Goal: Task Accomplishment & Management: Manage account settings

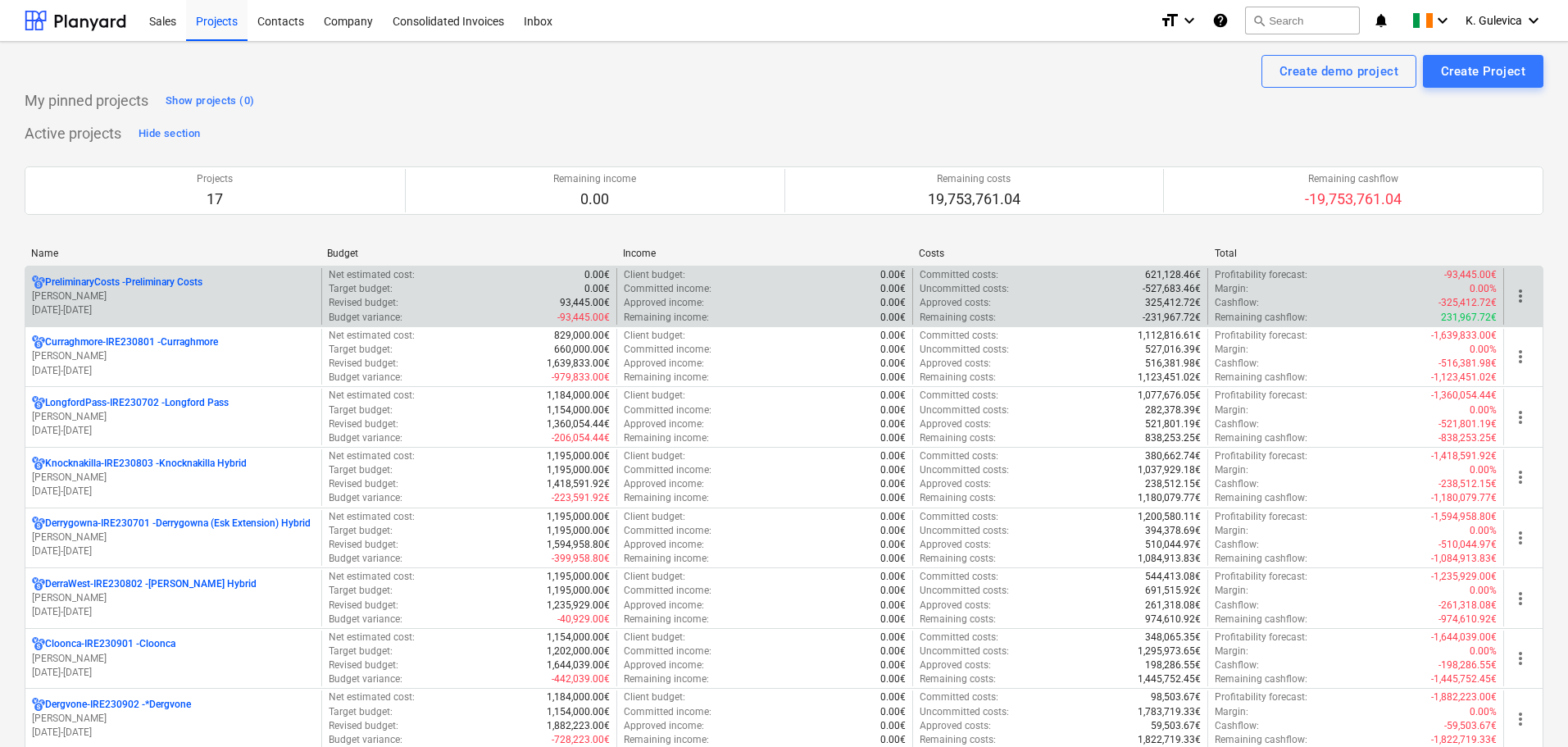
click at [178, 301] on p "[PERSON_NAME]" at bounding box center [173, 296] width 283 height 14
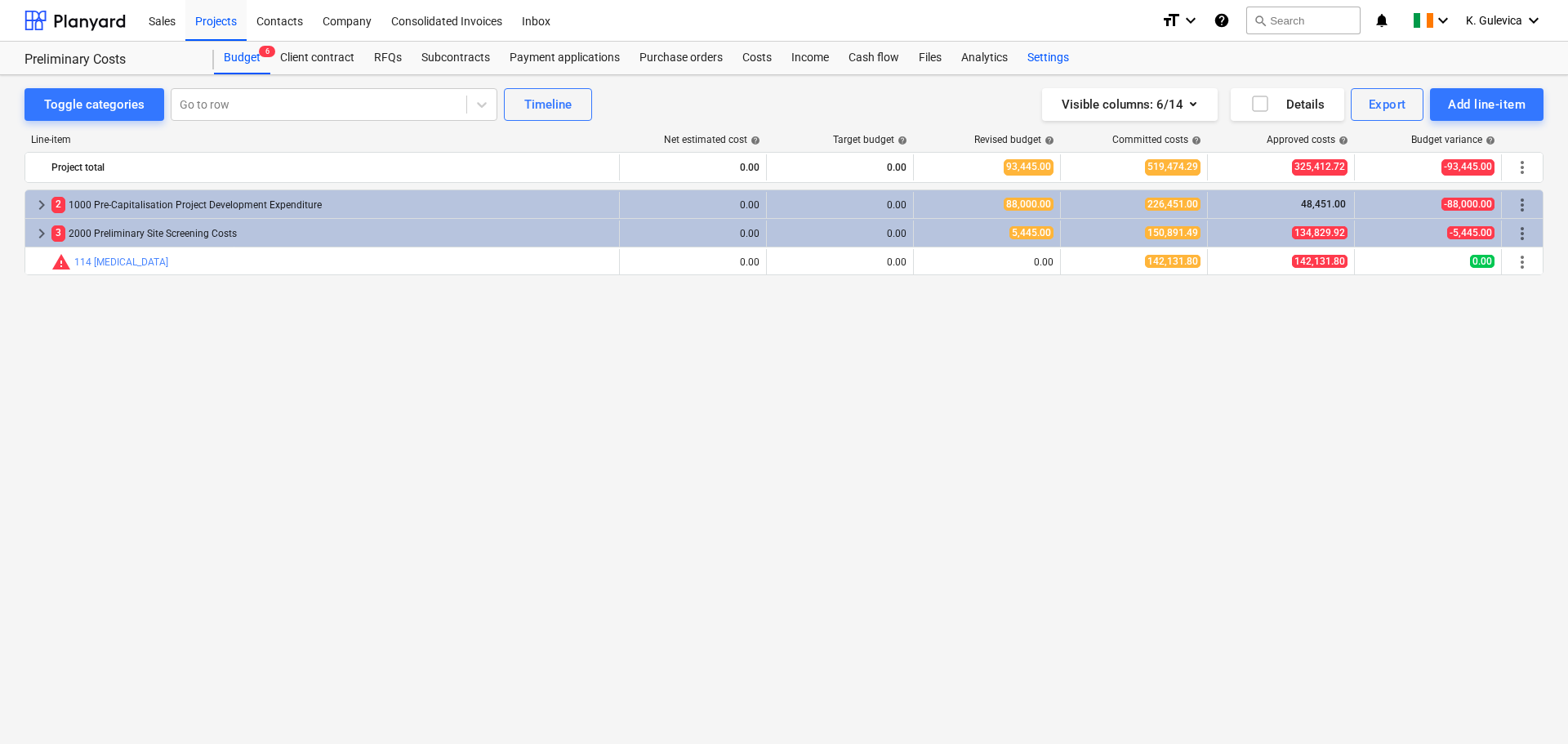
click at [1048, 57] on div "Settings" at bounding box center [1048, 58] width 62 height 32
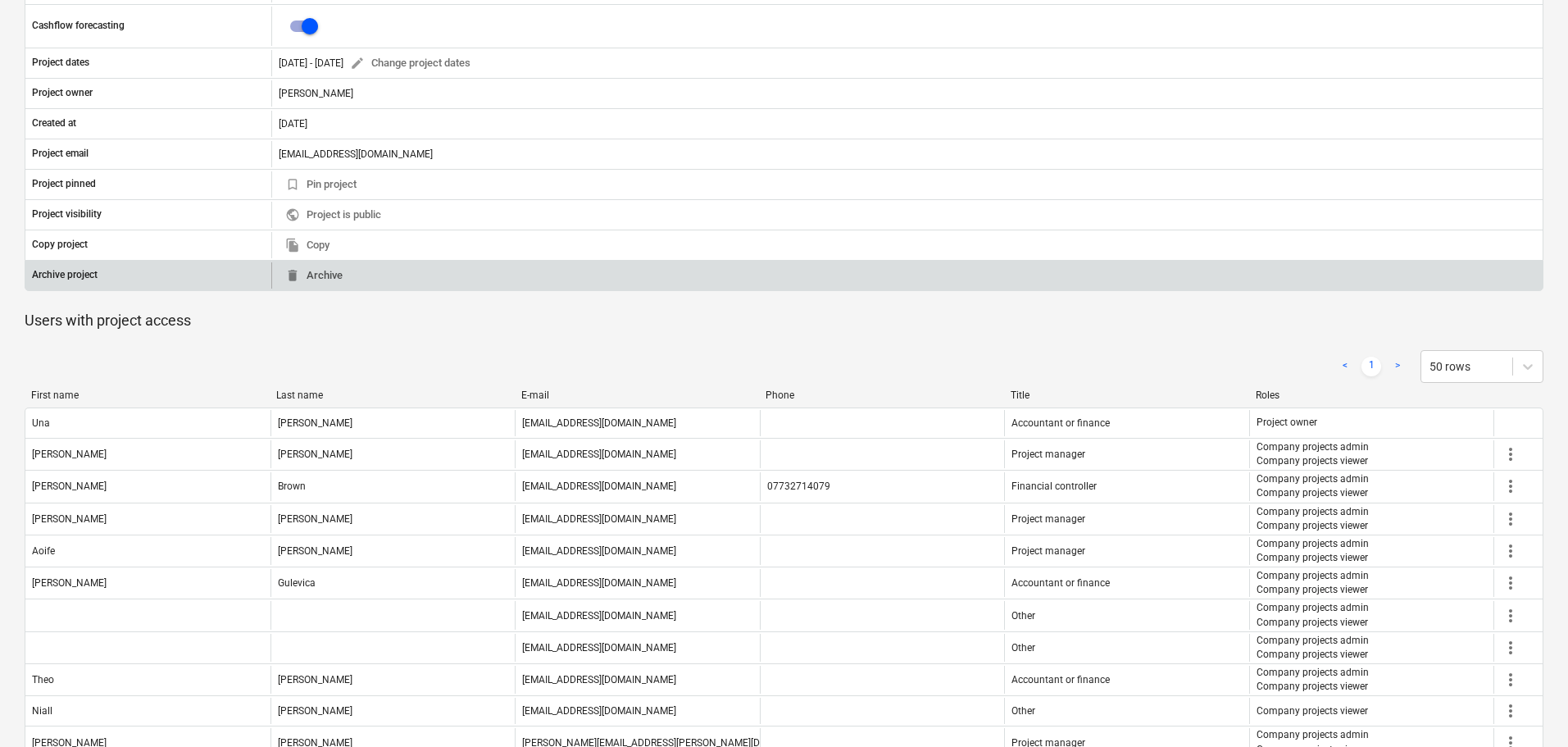
click at [330, 270] on span "delete Archive" at bounding box center [314, 275] width 58 height 19
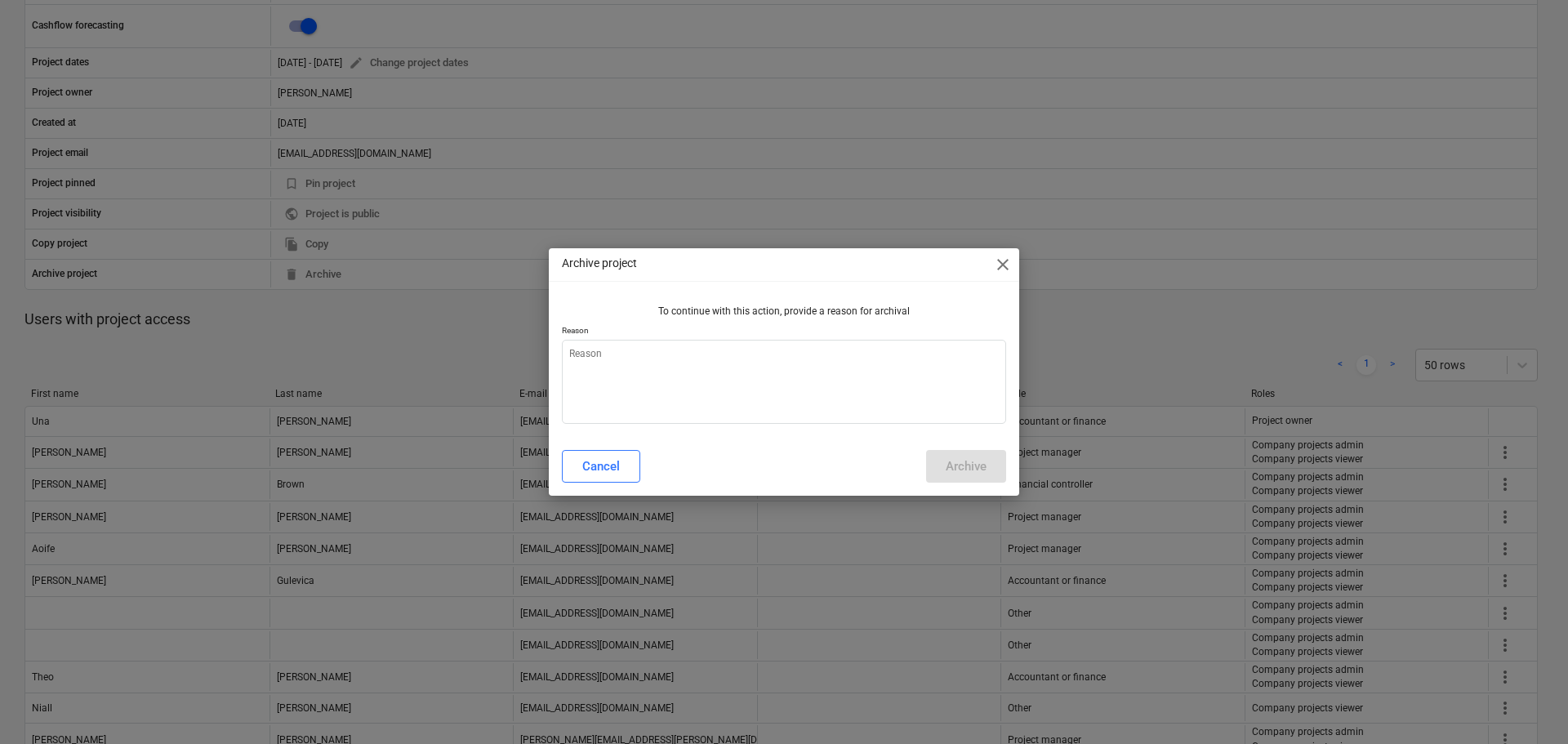
type textarea "x"
click at [620, 366] on textarea at bounding box center [783, 382] width 444 height 84
type textarea "f"
type textarea "x"
type textarea "fo"
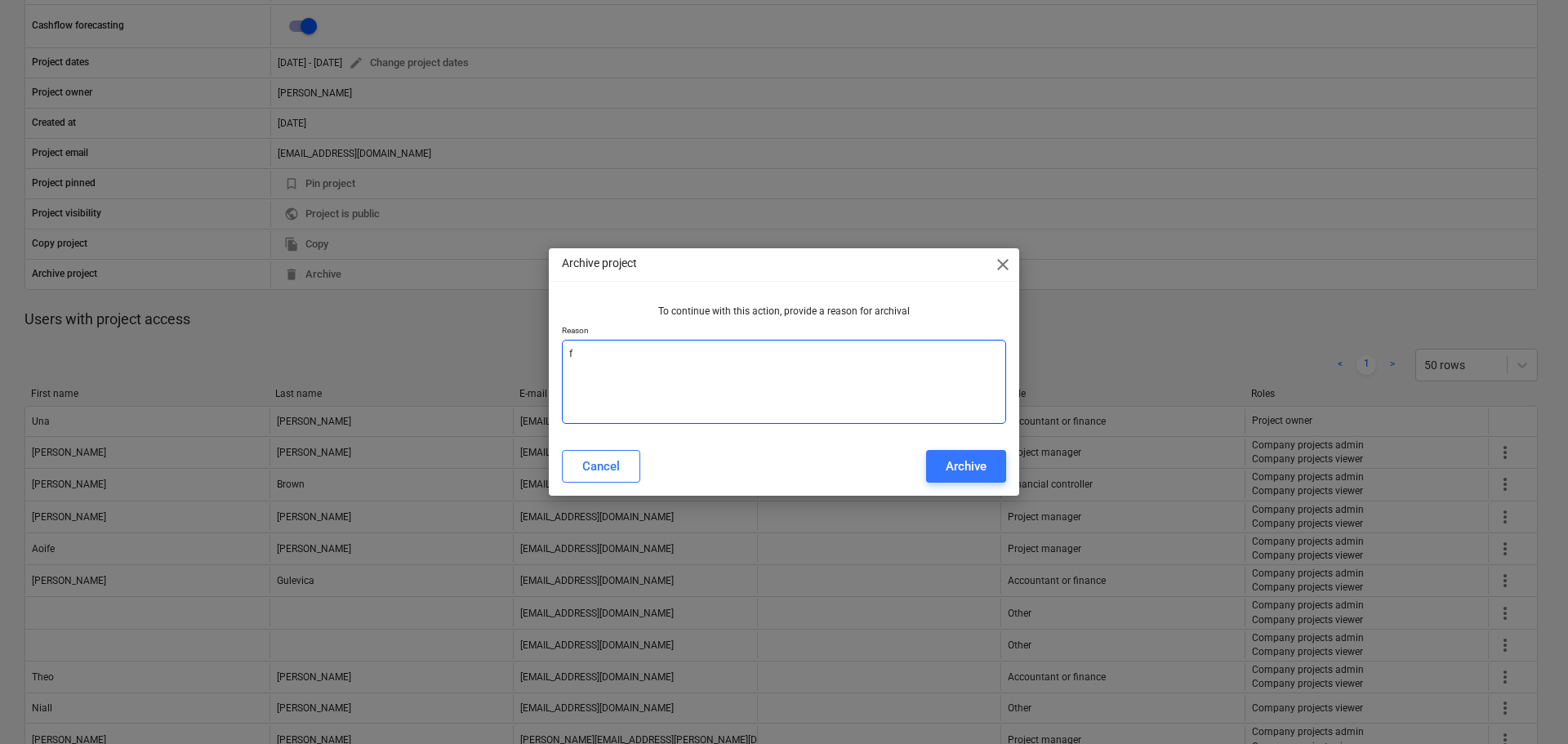
type textarea "x"
type textarea "for"
type textarea "x"
type textarea "for"
type textarea "x"
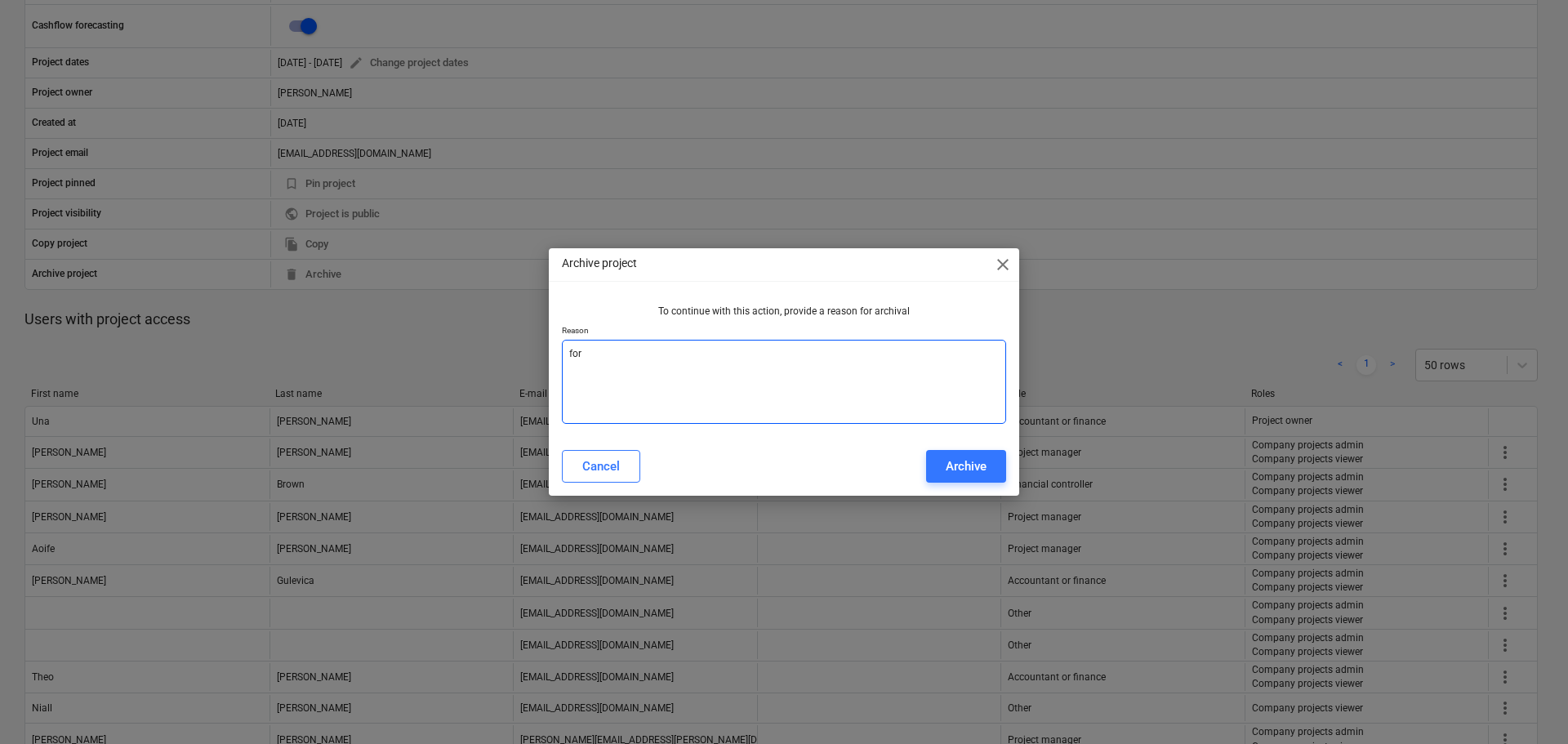
type textarea "for C"
type textarea "x"
type textarea "for Ca"
type textarea "x"
type textarea "for Cas"
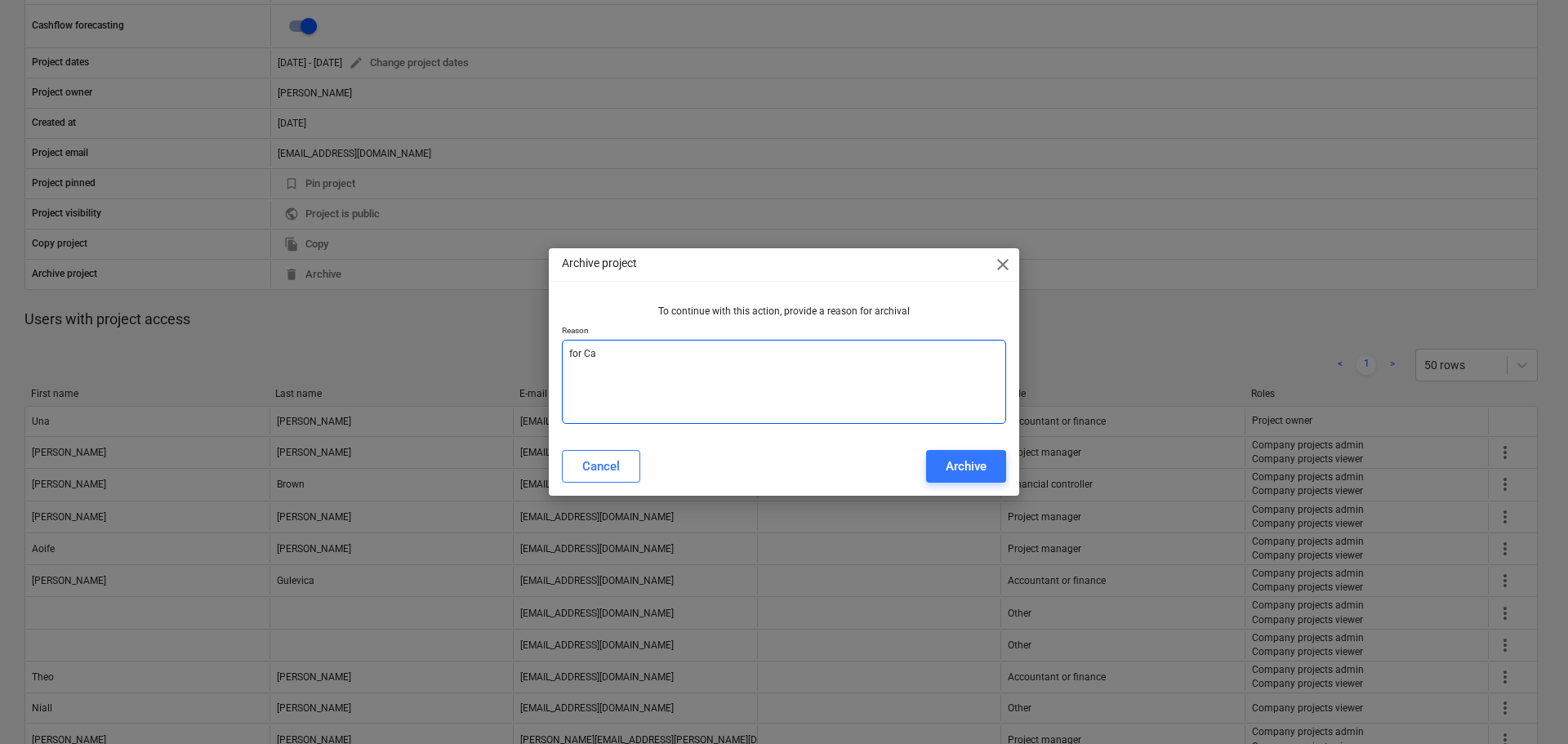
type textarea "x"
type textarea "for Cash"
type textarea "x"
type textarea "for Cash"
type textarea "x"
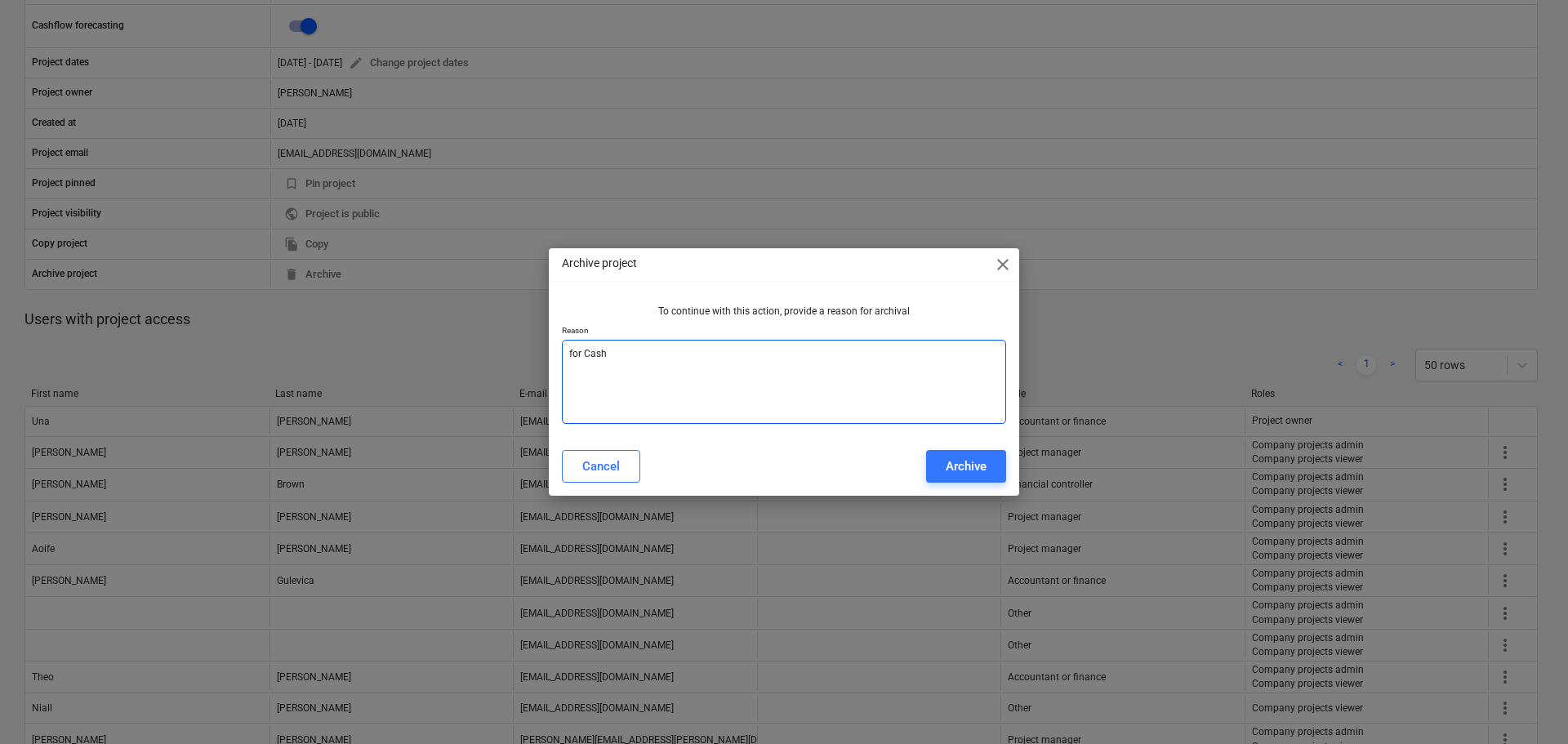
type textarea "for Cash f"
type textarea "x"
type textarea "for Cash fl"
type textarea "x"
type textarea "for Cash flo"
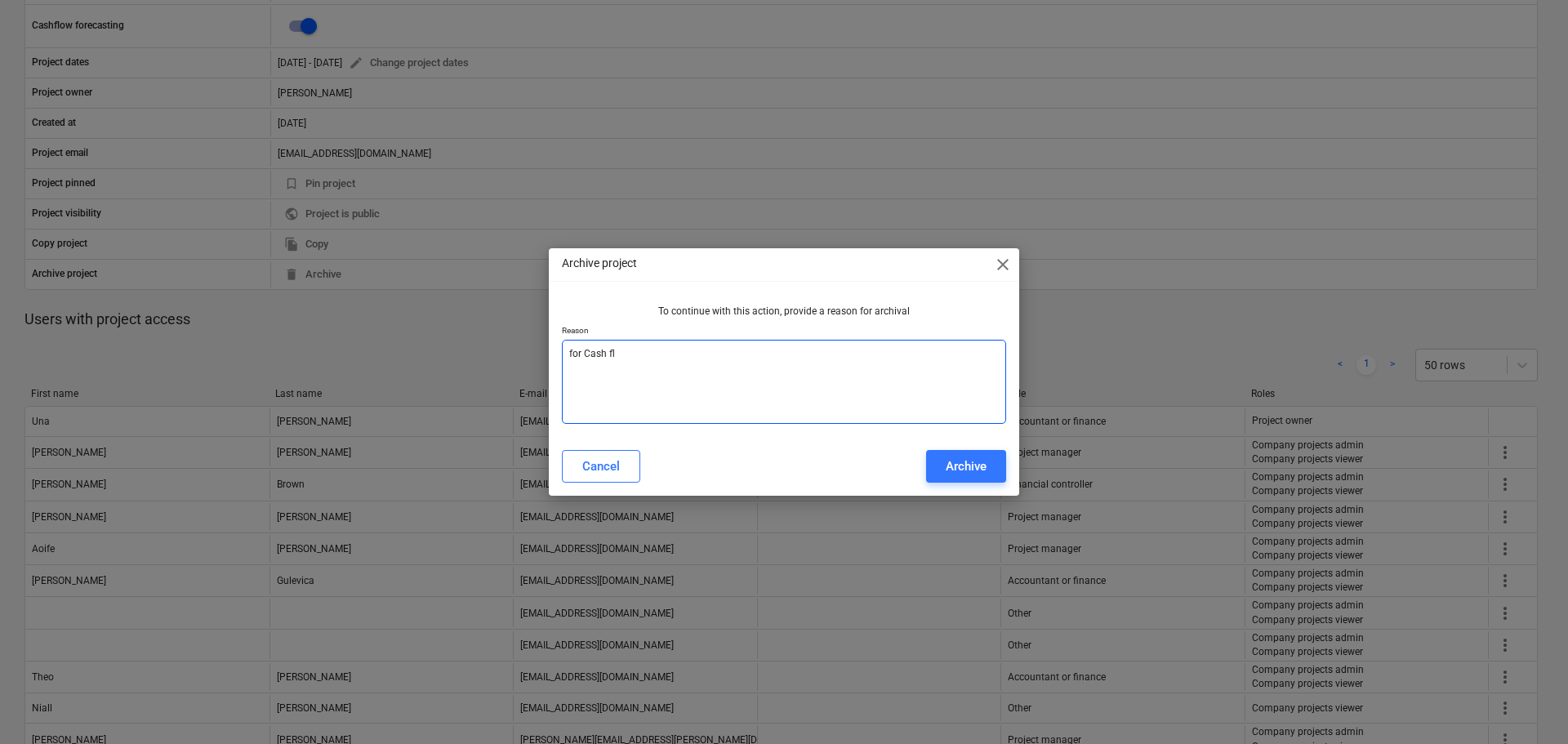
type textarea "x"
type textarea "for Cash flow"
type textarea "x"
type textarea "for Cash flow"
type textarea "x"
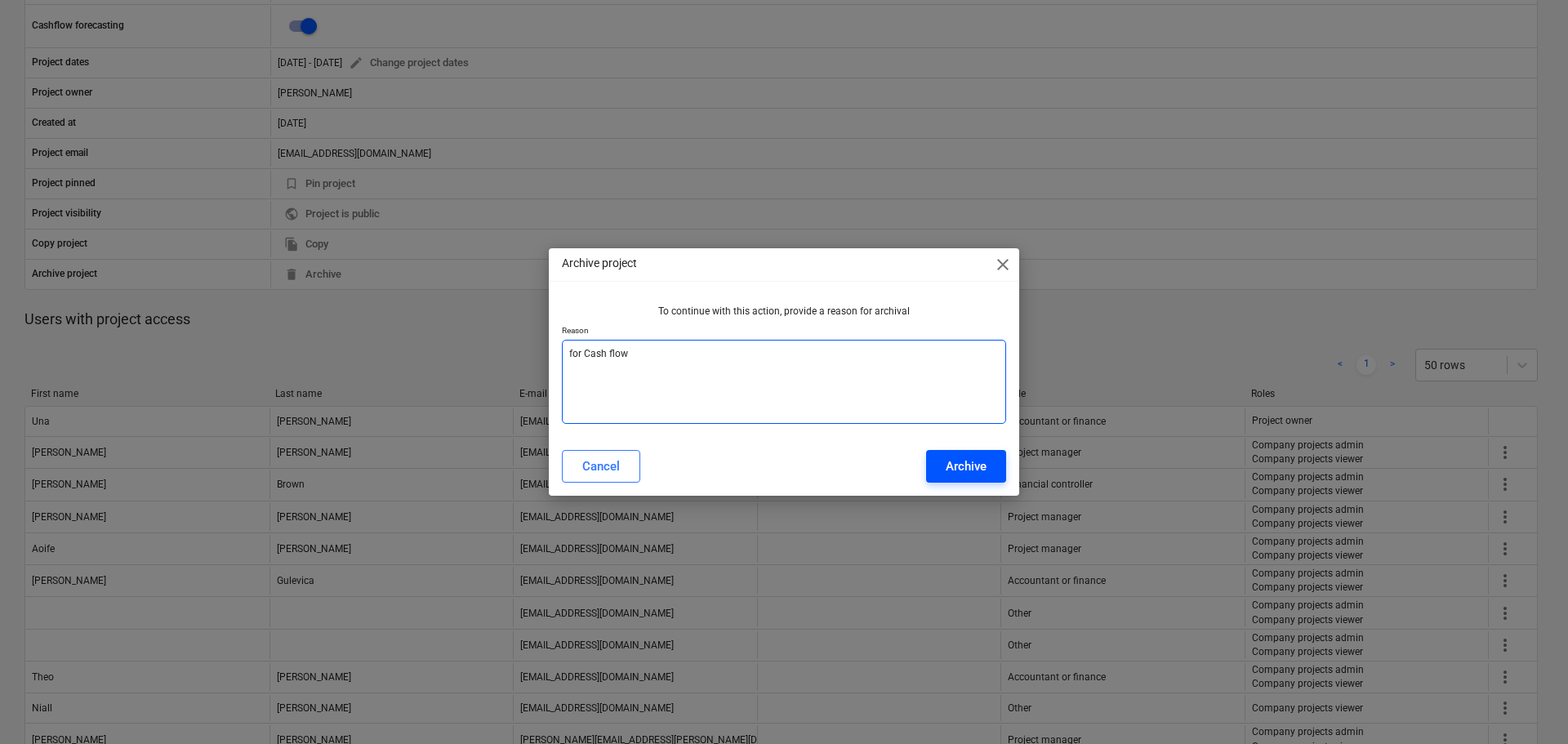
type textarea "for Cash flow"
click at [973, 472] on div "Archive" at bounding box center [967, 467] width 41 height 21
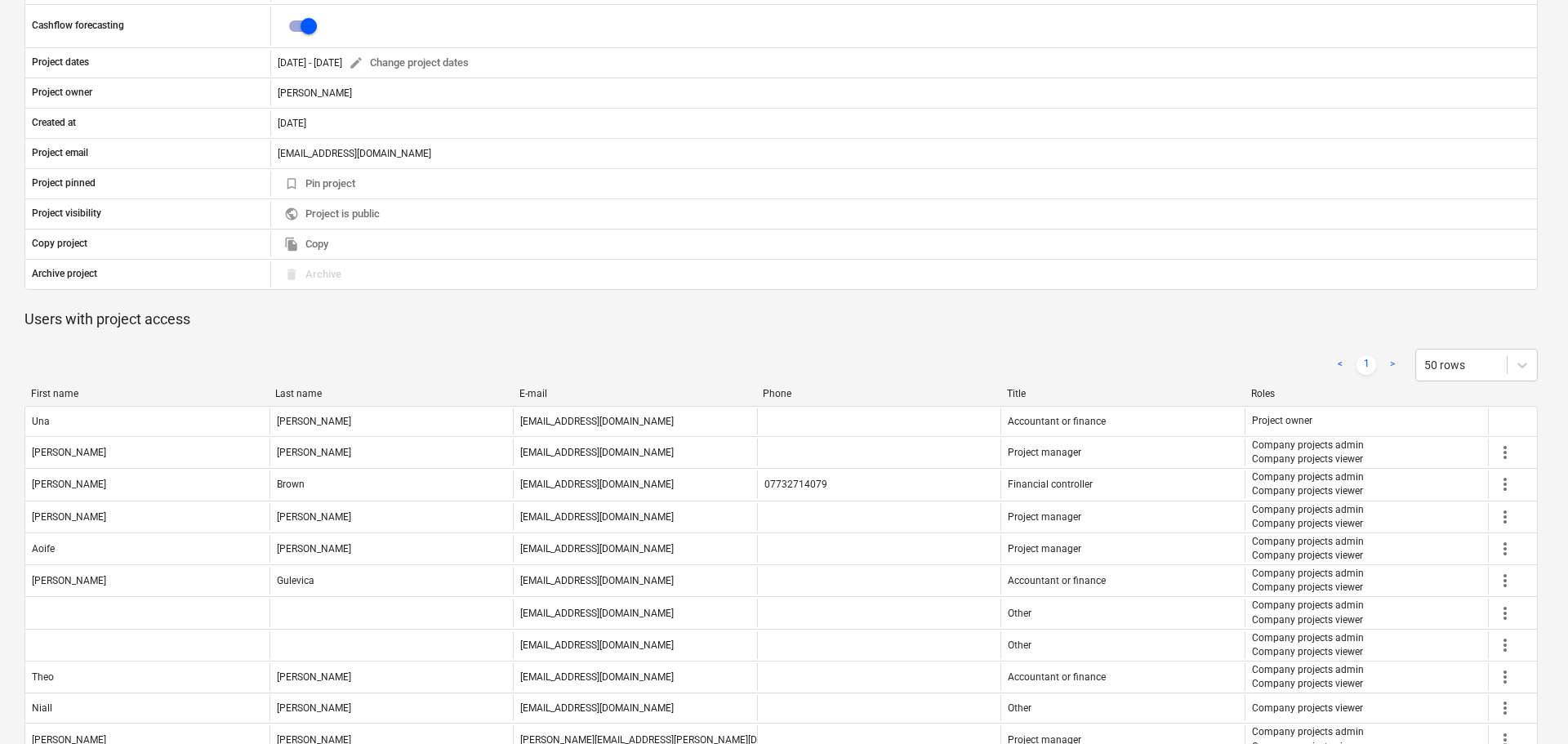
type textarea "x"
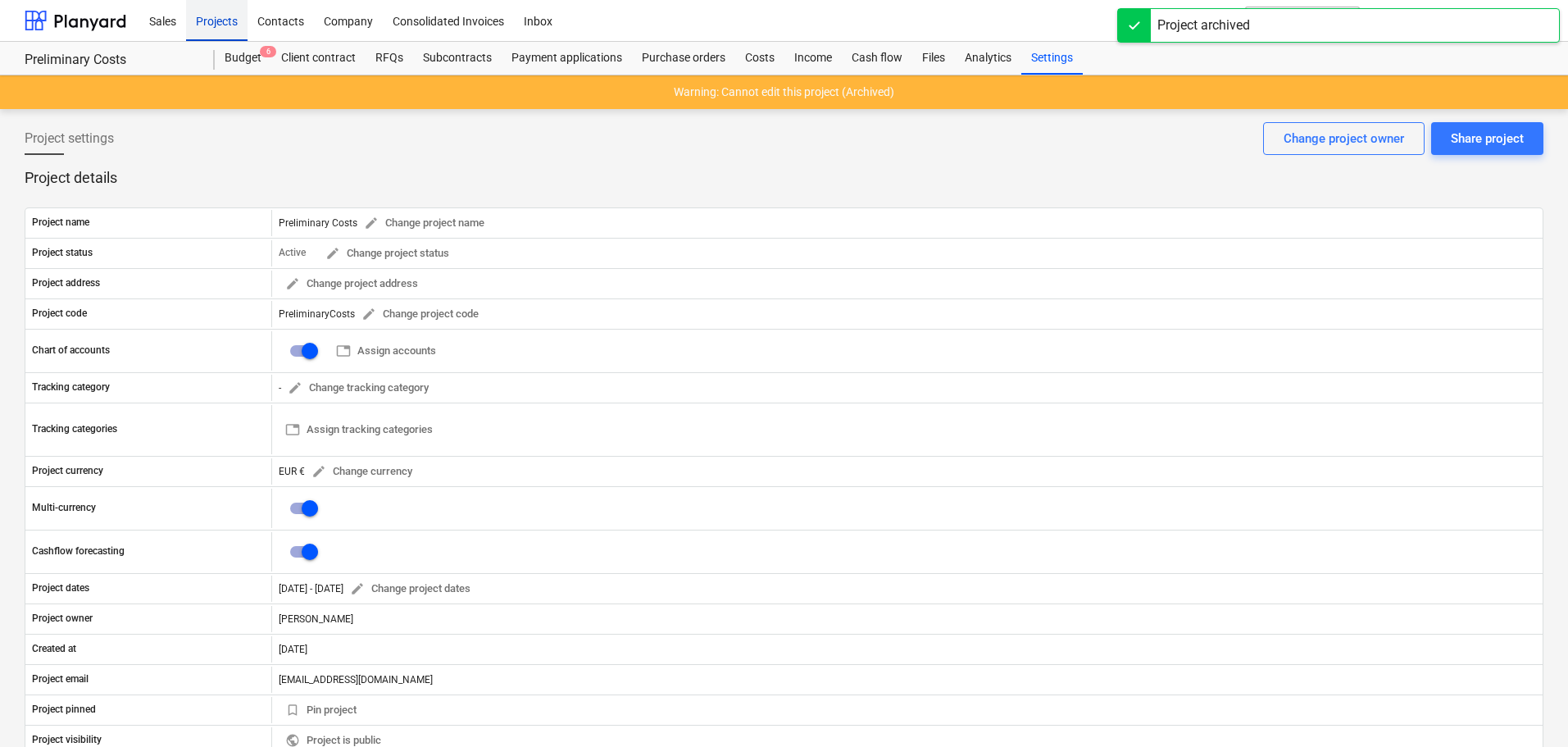
click at [223, 17] on div "Projects" at bounding box center [217, 20] width 62 height 42
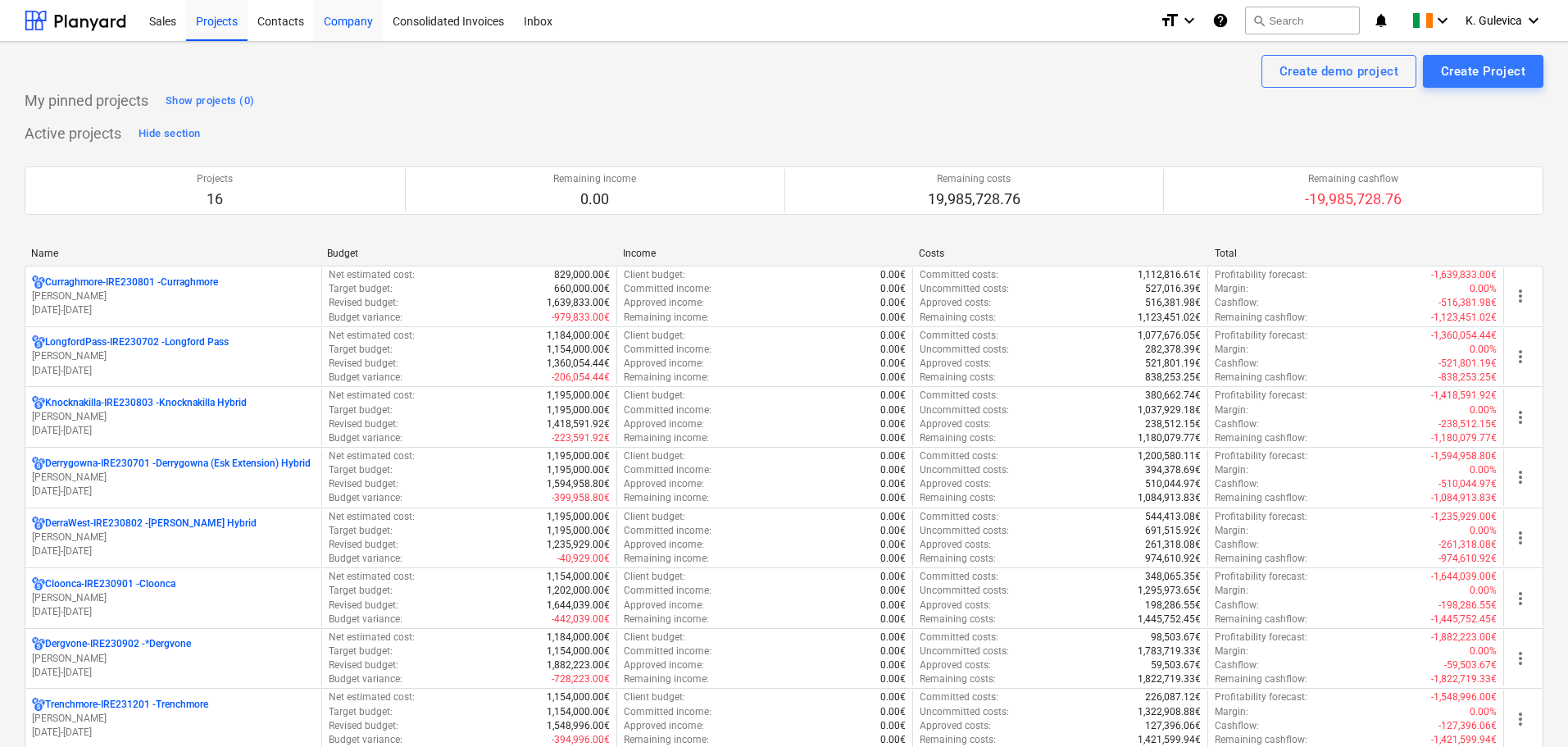
click at [344, 23] on div "Company" at bounding box center [348, 20] width 69 height 42
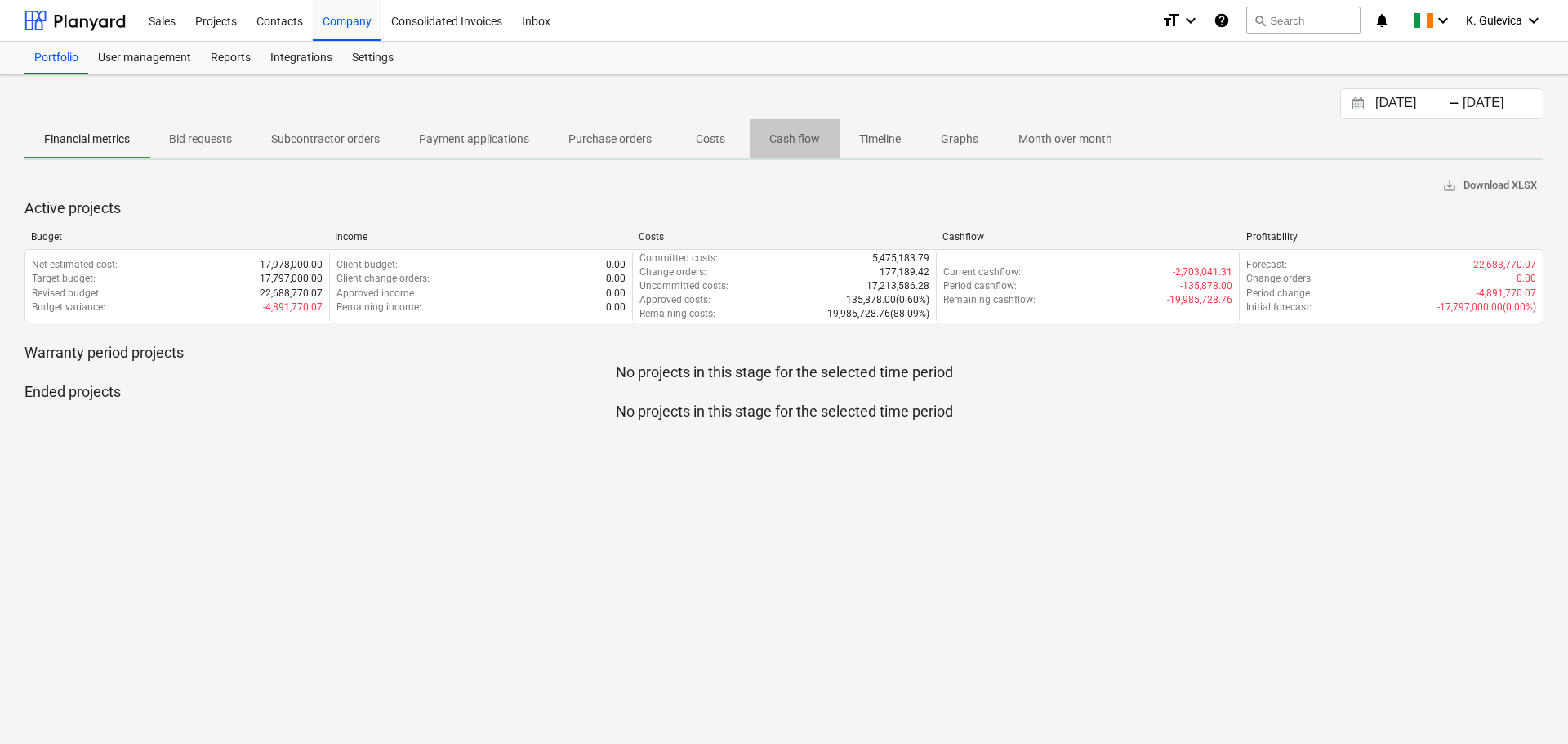
click at [810, 136] on p "Cash flow" at bounding box center [795, 140] width 51 height 18
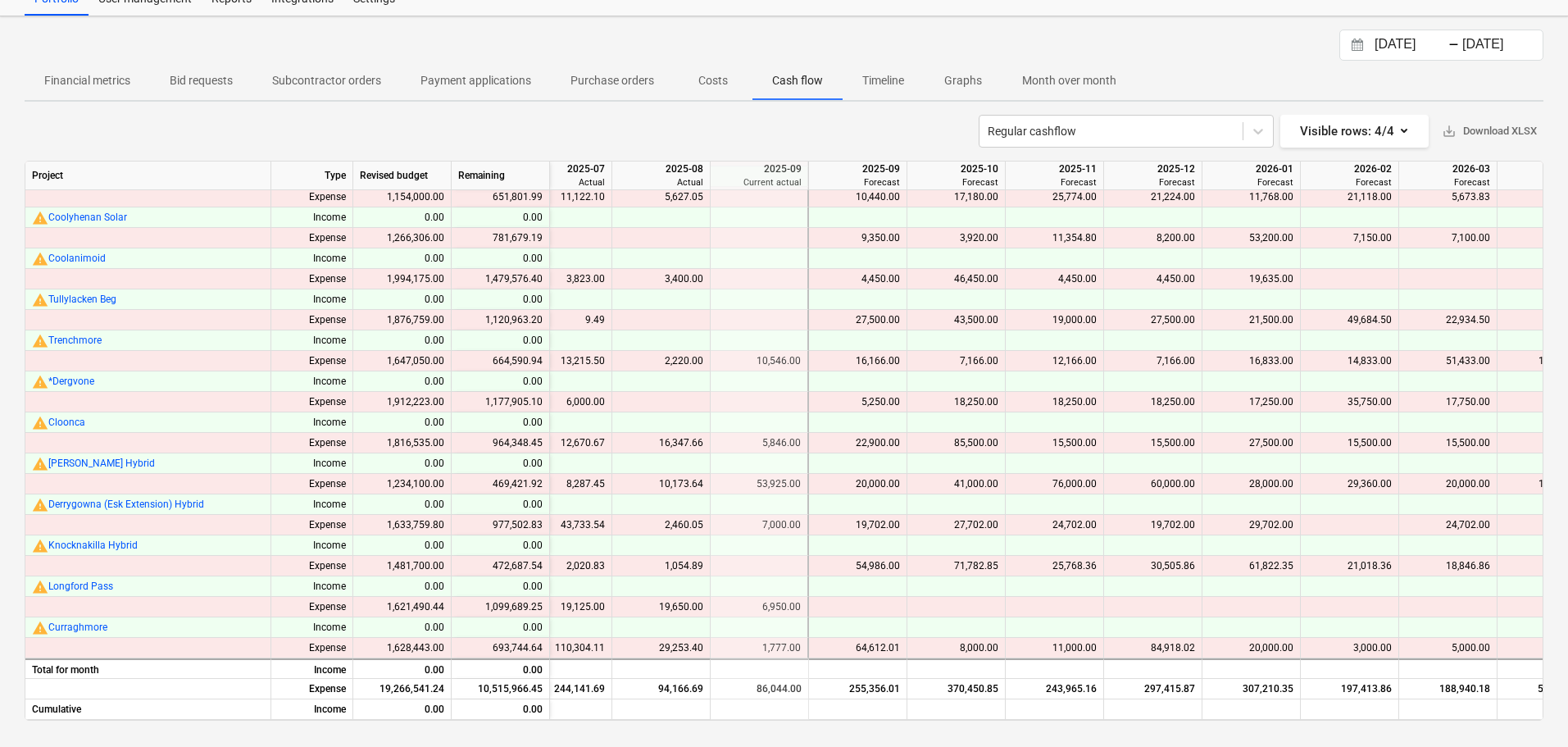
scroll to position [193, 2383]
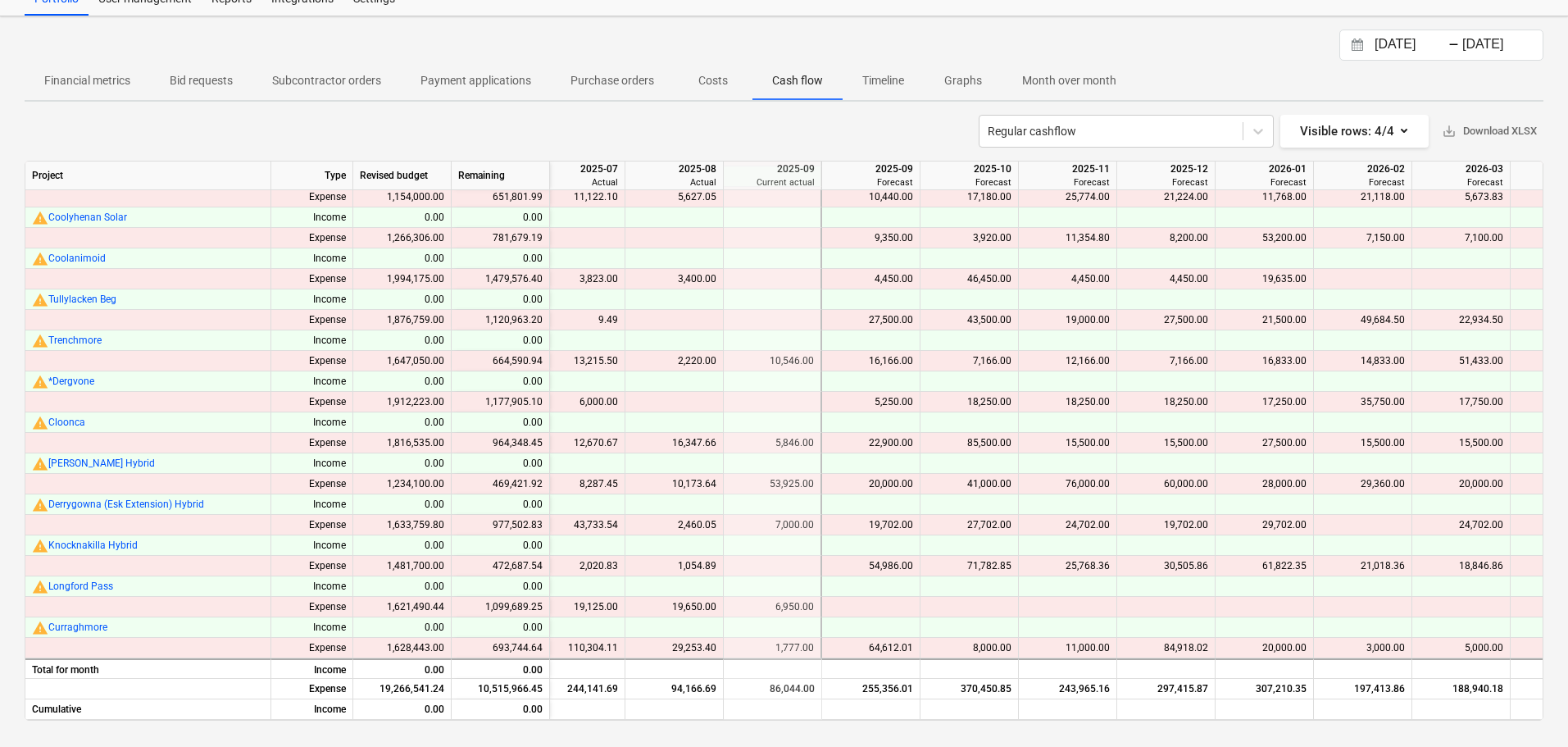
click at [590, 395] on div "6,000.00" at bounding box center [576, 402] width 84 height 21
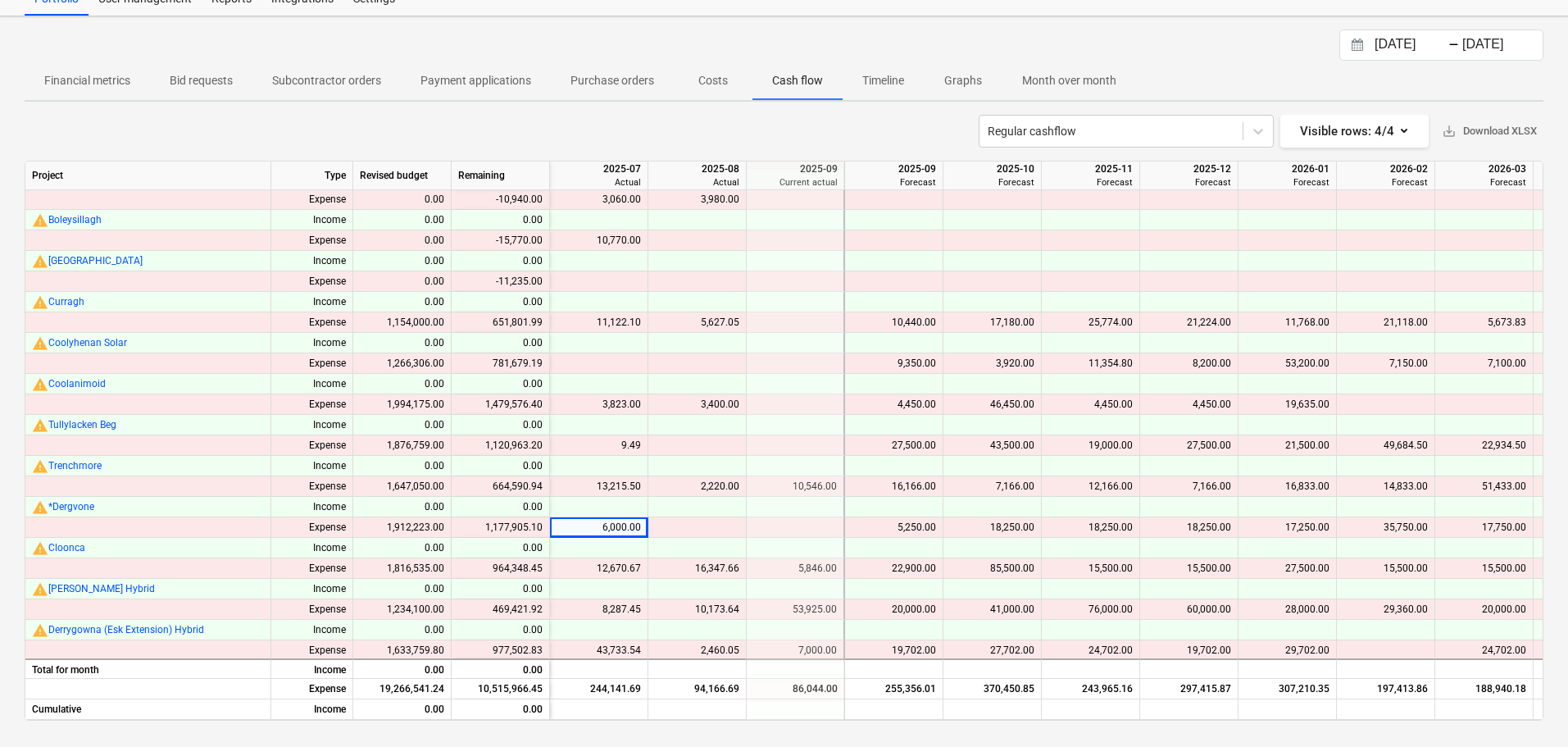
scroll to position [0, 2361]
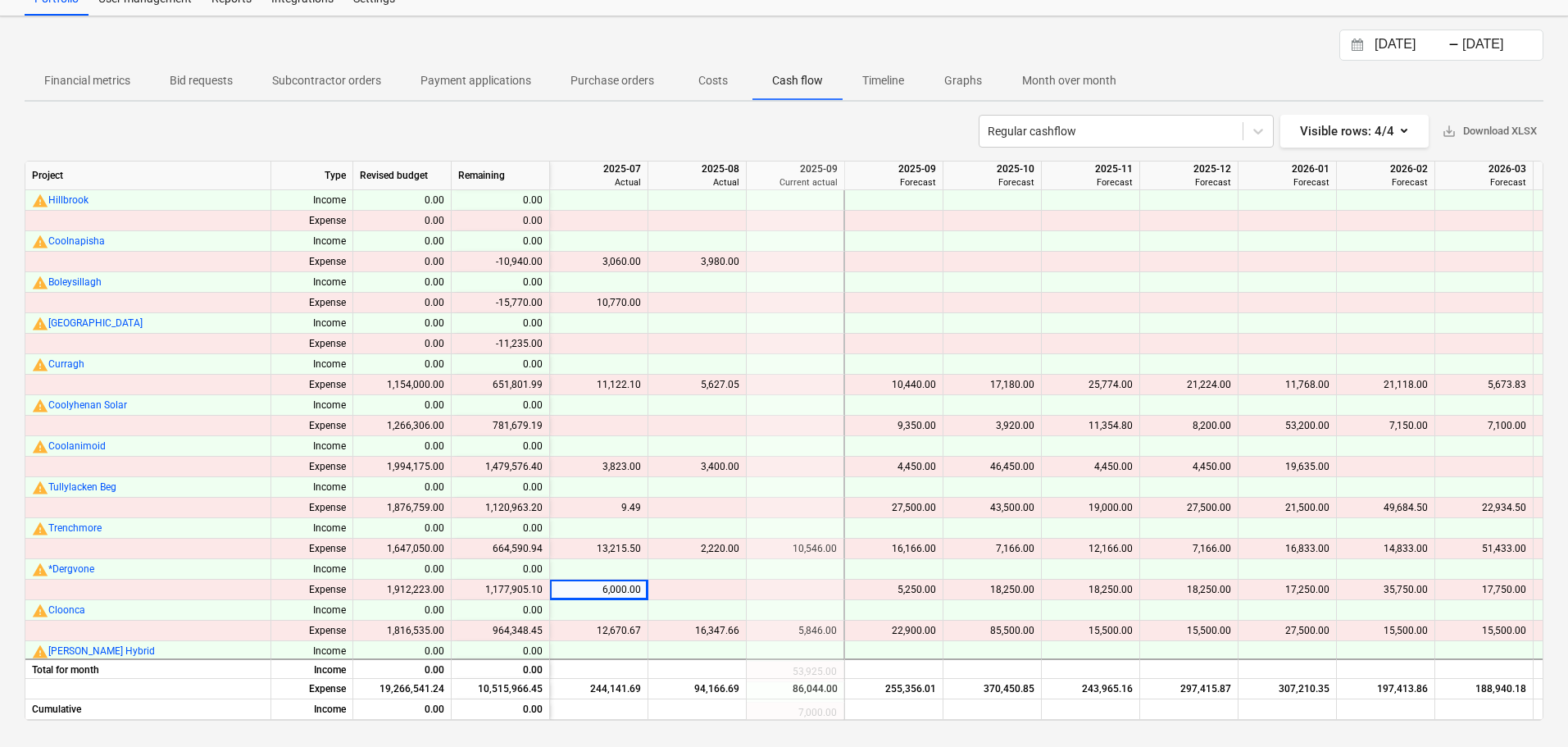
click at [636, 300] on div "10,770.00" at bounding box center [599, 303] width 84 height 21
click at [595, 629] on div "12,670.67" at bounding box center [599, 630] width 84 height 21
click at [594, 462] on div "3,823.00" at bounding box center [599, 467] width 84 height 21
click at [618, 261] on div "3,060.00" at bounding box center [599, 262] width 84 height 21
click at [609, 380] on div "11,122.10" at bounding box center [599, 384] width 84 height 21
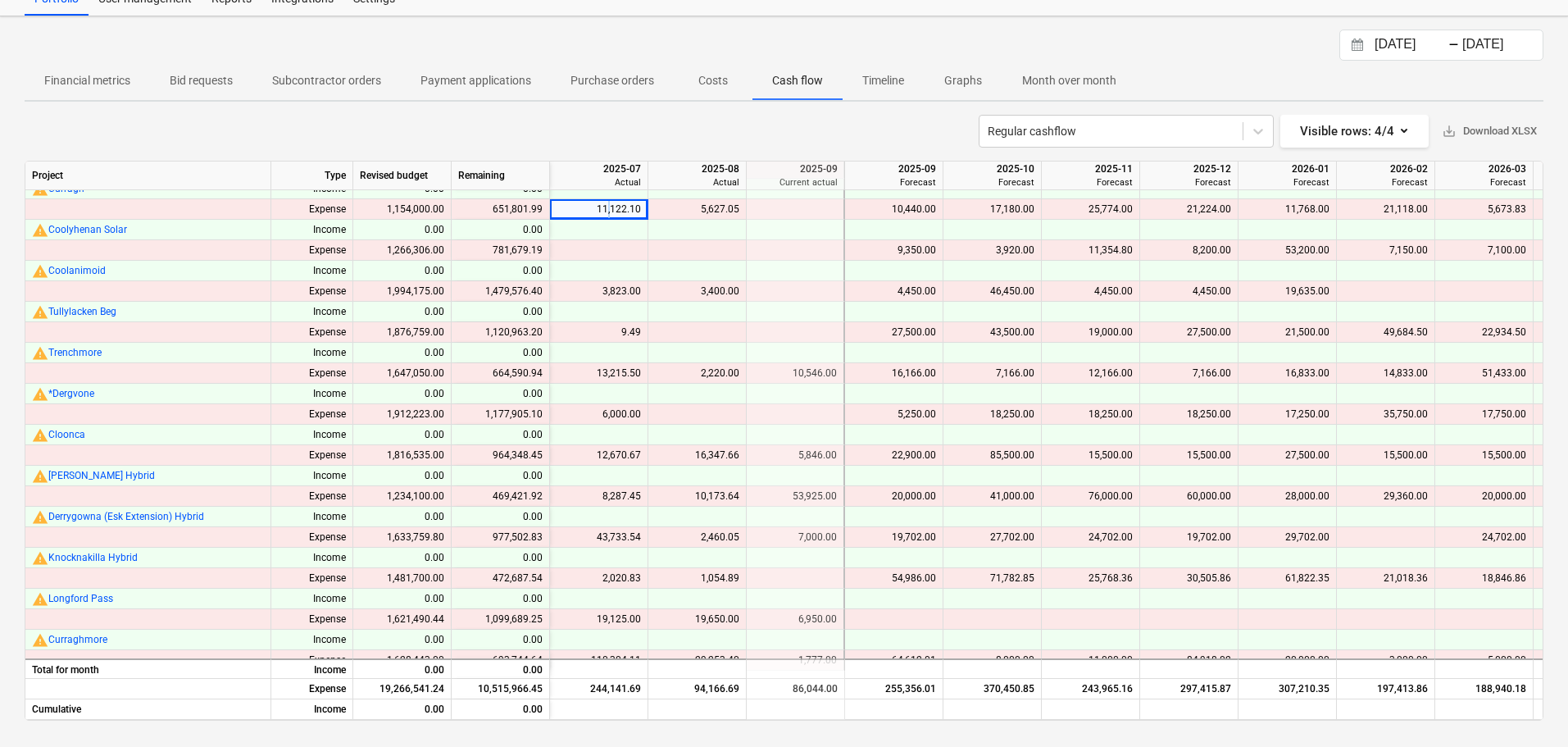
scroll to position [193, 2361]
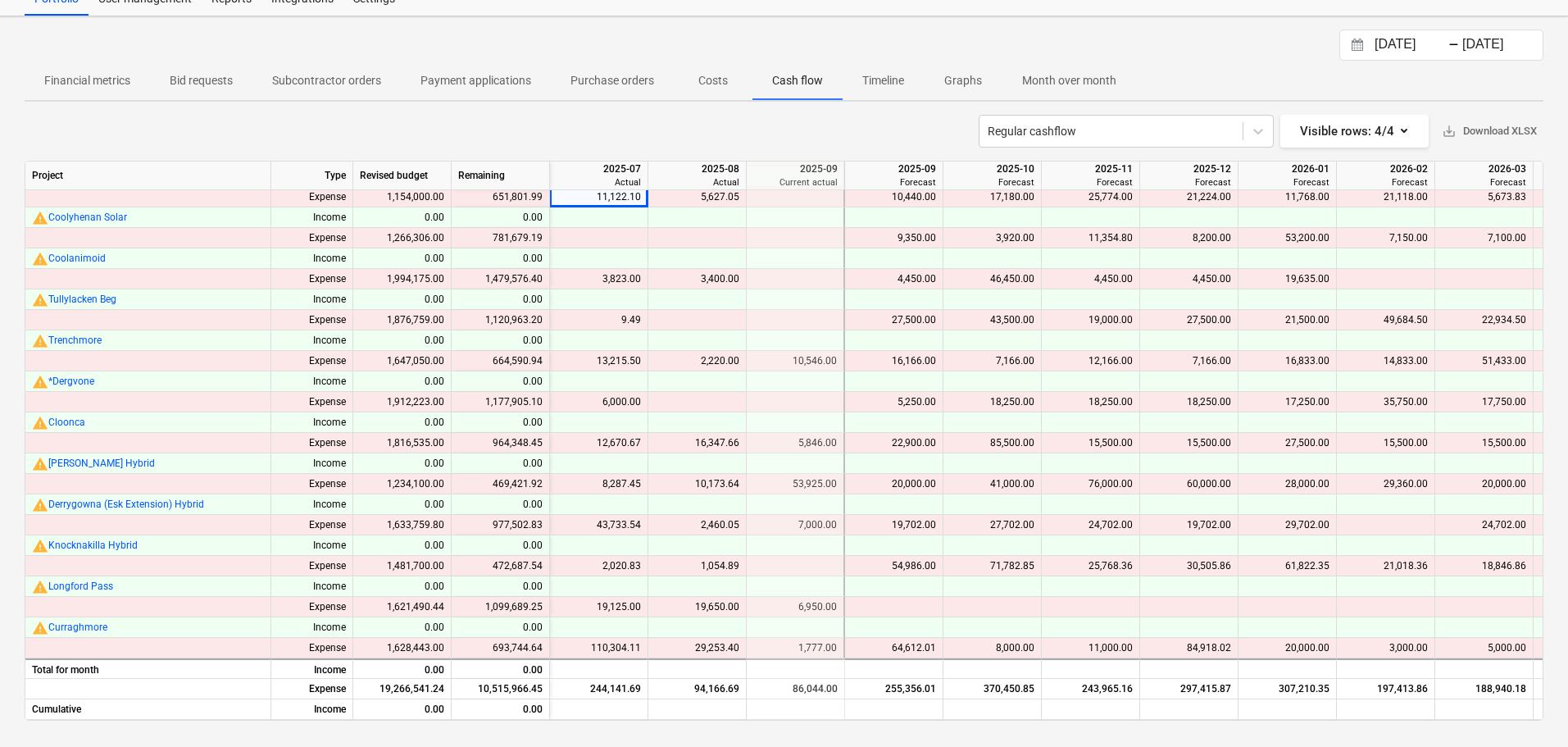
click at [590, 642] on div "110,304.11" at bounding box center [599, 648] width 84 height 21
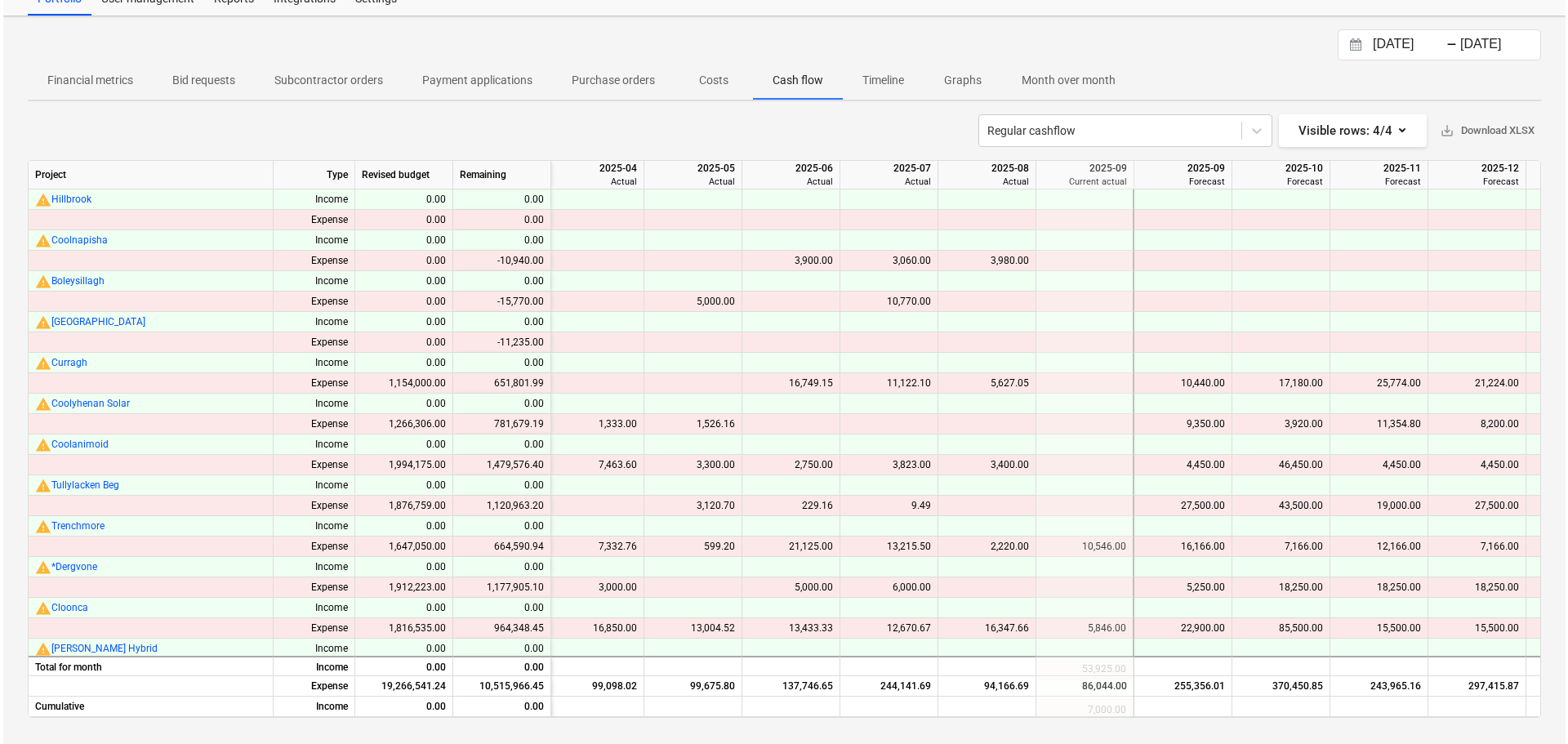
scroll to position [0, 0]
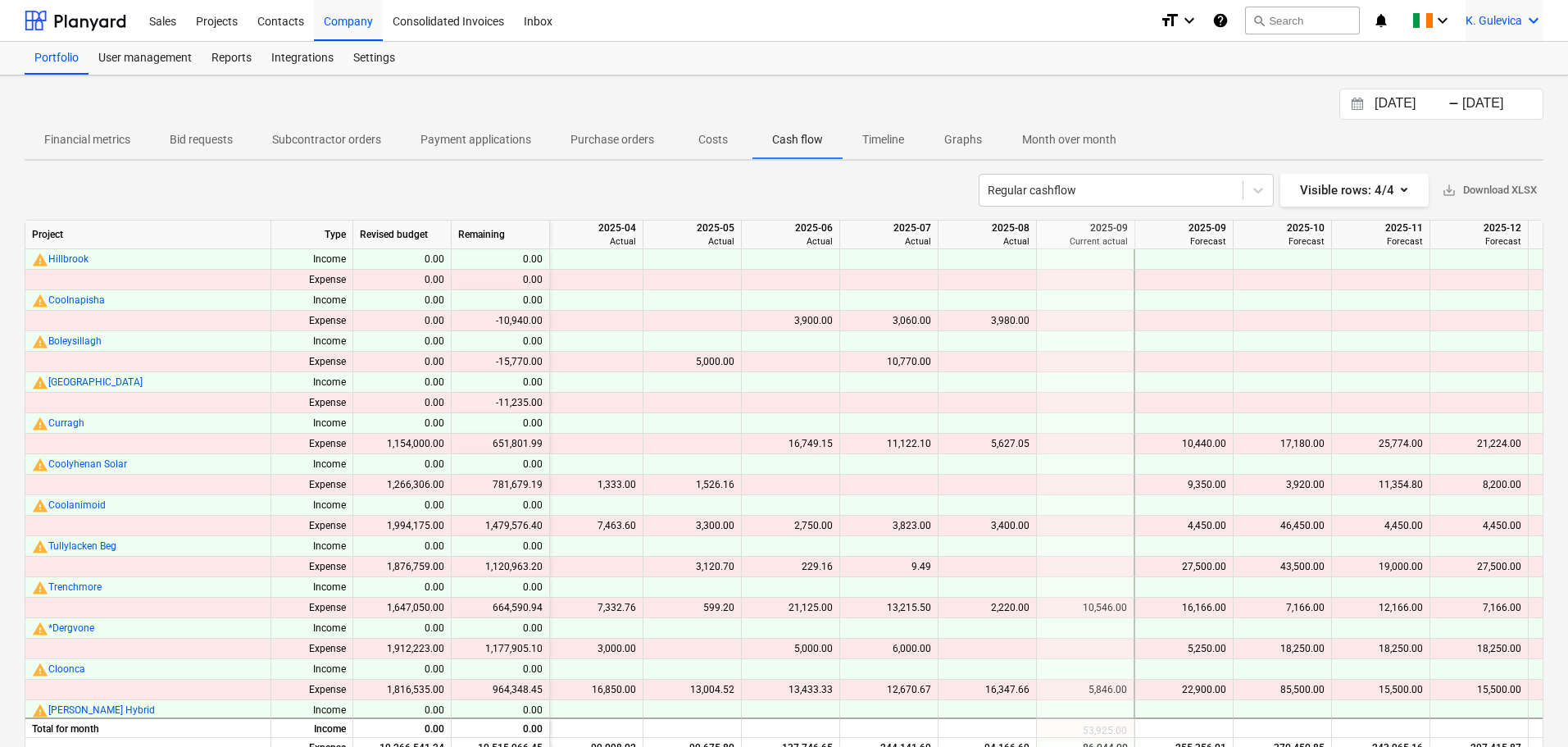
click at [1471, 29] on div "K. Gulevica keyboard_arrow_down" at bounding box center [1504, 21] width 77 height 41
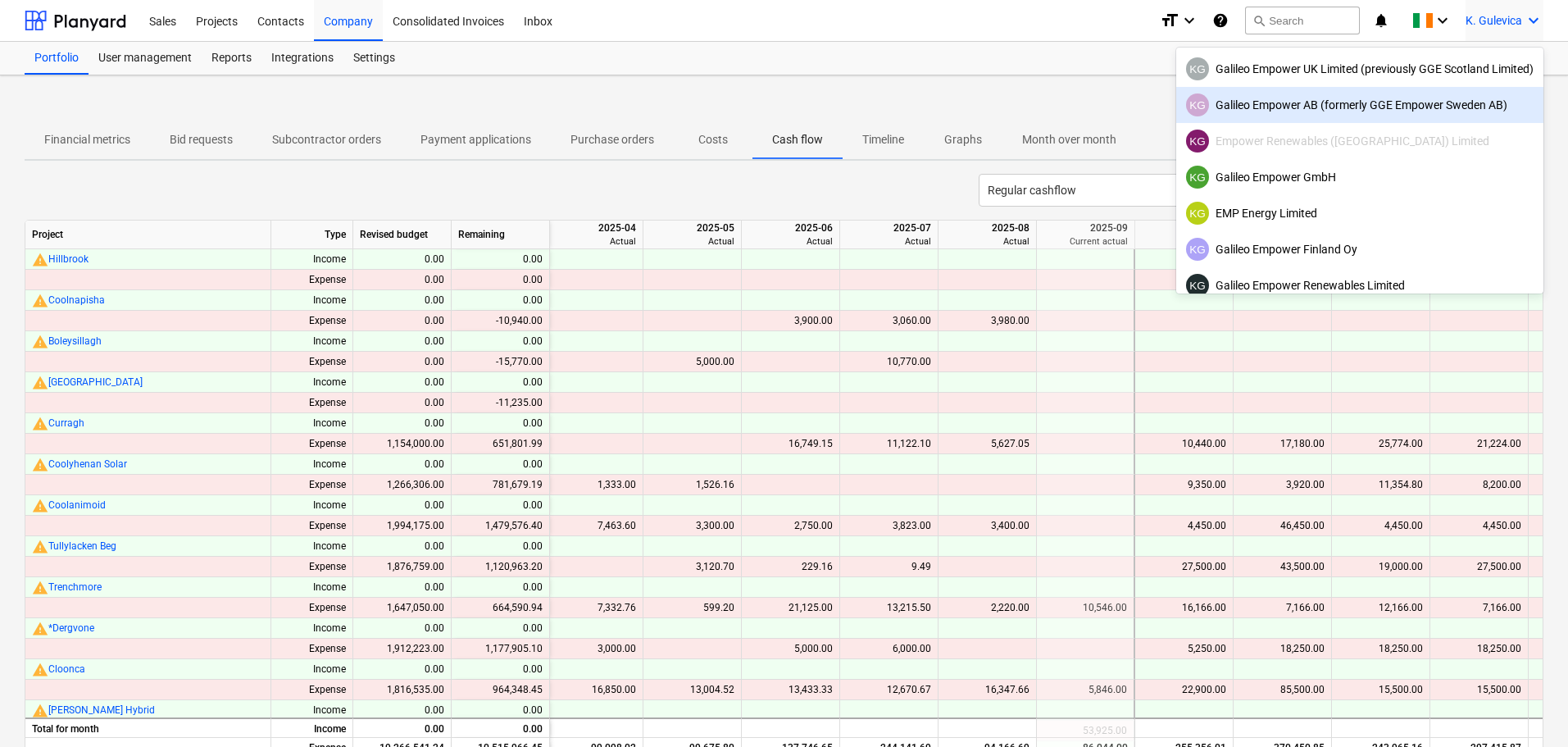
click at [1347, 102] on div "KG Galileo Empower AB (formerly GGE Empower Sweden AB)" at bounding box center [1359, 104] width 348 height 23
